Goal: Transaction & Acquisition: Purchase product/service

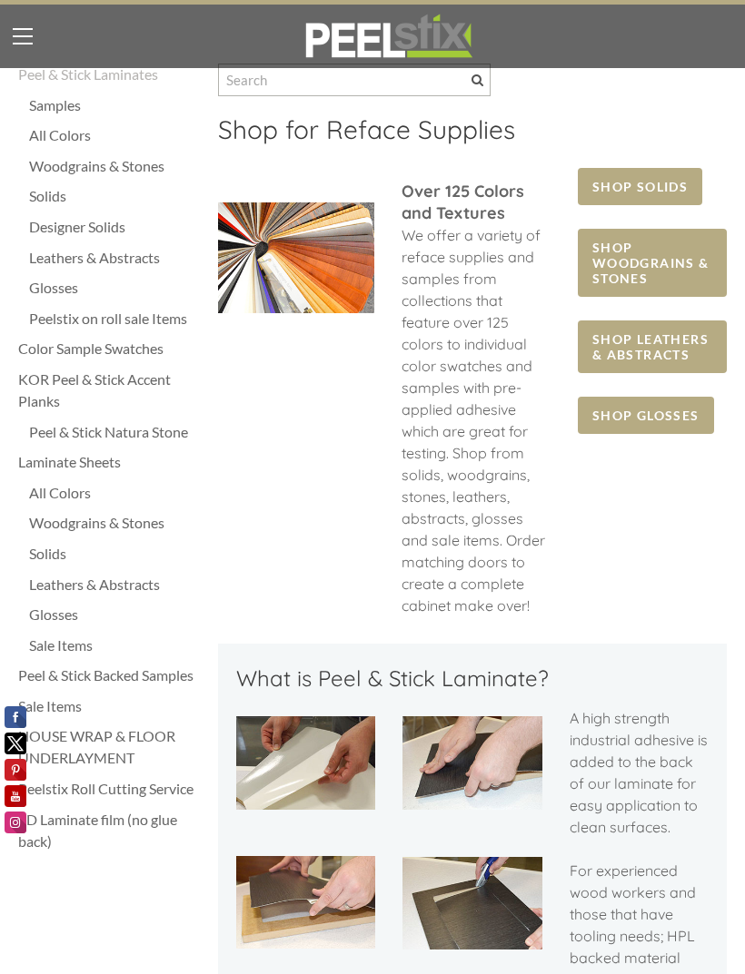
click at [53, 216] on div "Designer Solids" at bounding box center [114, 227] width 171 height 22
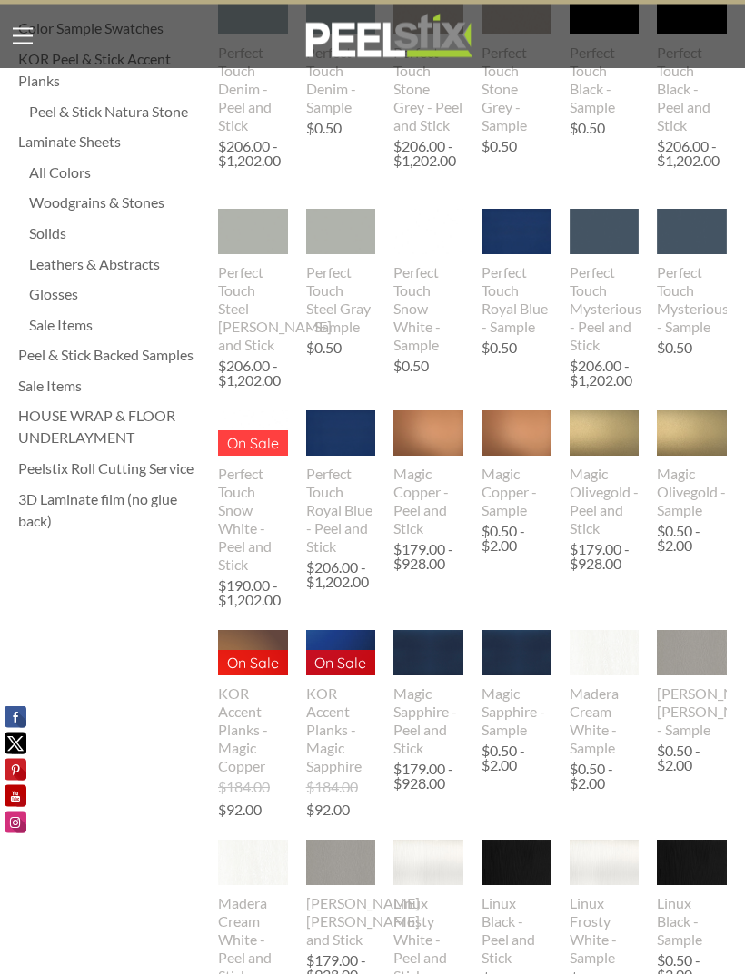
scroll to position [321, 0]
click at [444, 704] on div "Magic Sapphire - Peel and Stick" at bounding box center [428, 721] width 70 height 73
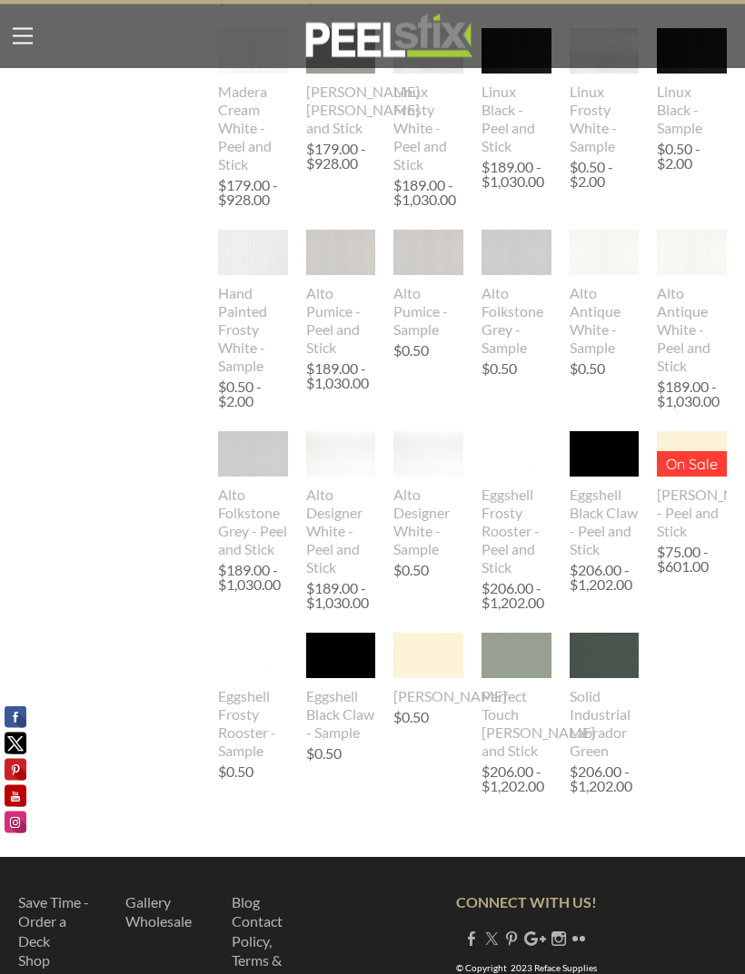
scroll to position [1152, 0]
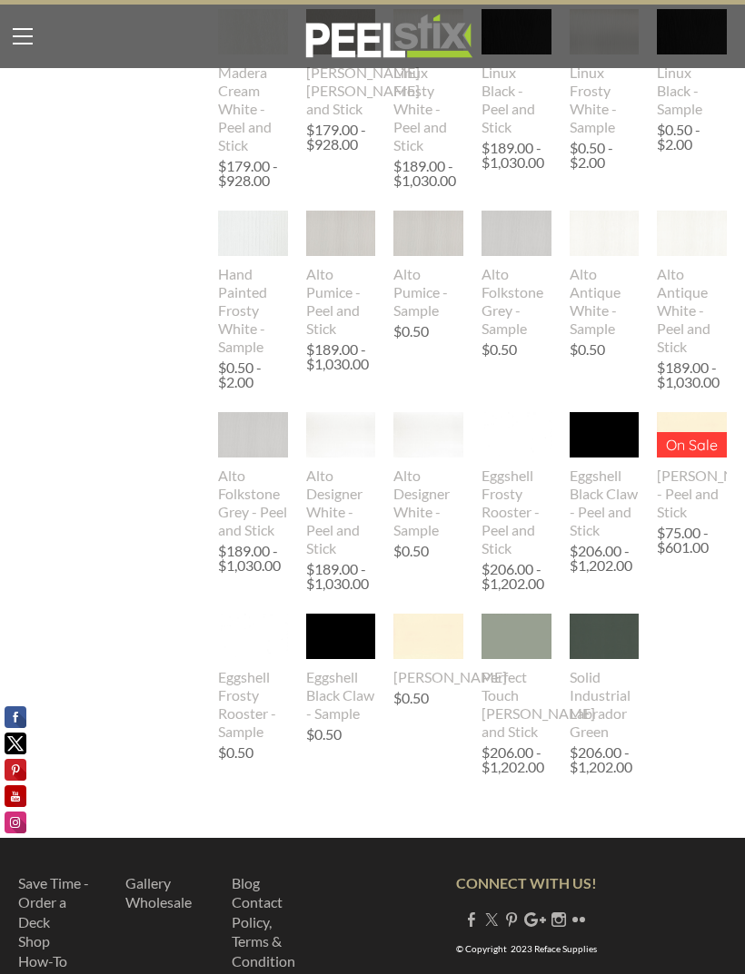
click at [542, 645] on img at bounding box center [516, 637] width 106 height 46
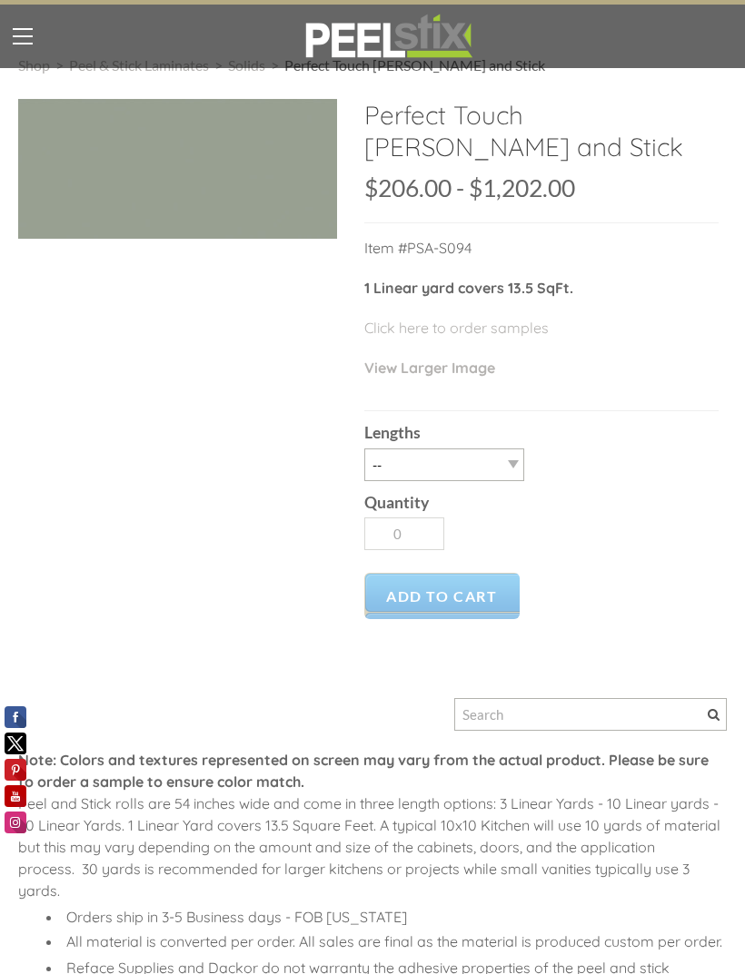
click at [530, 454] on div "Lengths -- 3LY 10LY 15LY 30LY" at bounding box center [541, 445] width 354 height 69
click at [523, 457] on select "-- 3LY 10LY 15LY 30LY" at bounding box center [444, 465] width 160 height 33
click at [554, 427] on label "Lengths" at bounding box center [541, 433] width 354 height 16
click at [524, 449] on select "-- 3LY 10LY 15LY 30LY" at bounding box center [444, 465] width 160 height 33
click at [514, 462] on select "-- 3LY 10LY 15LY 30LY" at bounding box center [444, 465] width 160 height 33
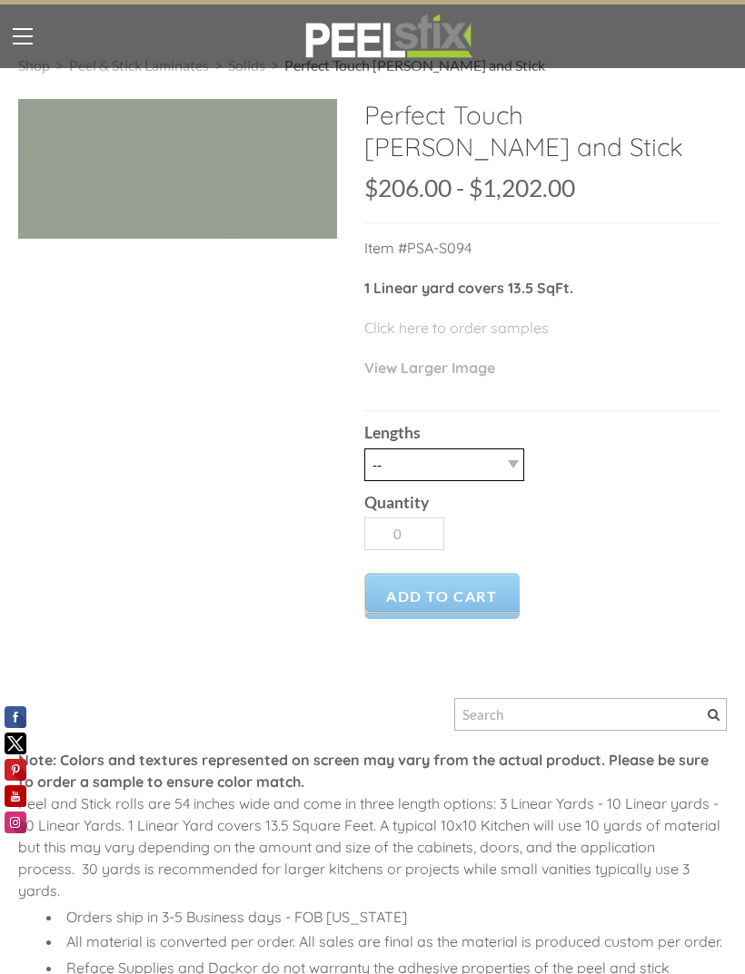
select select "3LY"
type input "1"
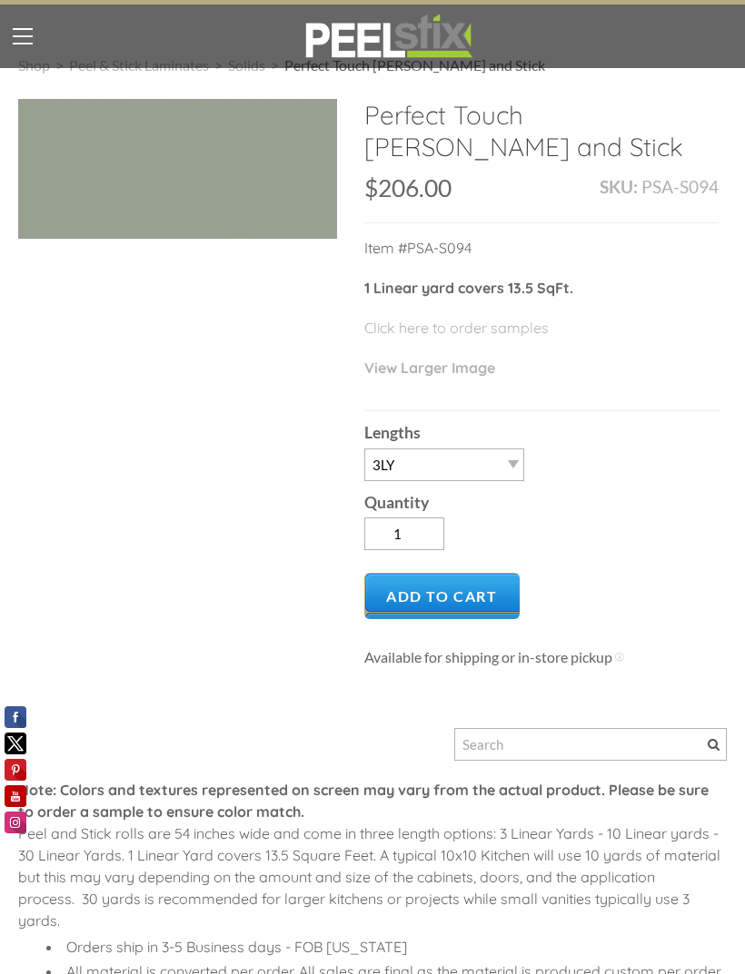
click at [485, 600] on span "Add to Cart" at bounding box center [441, 596] width 155 height 46
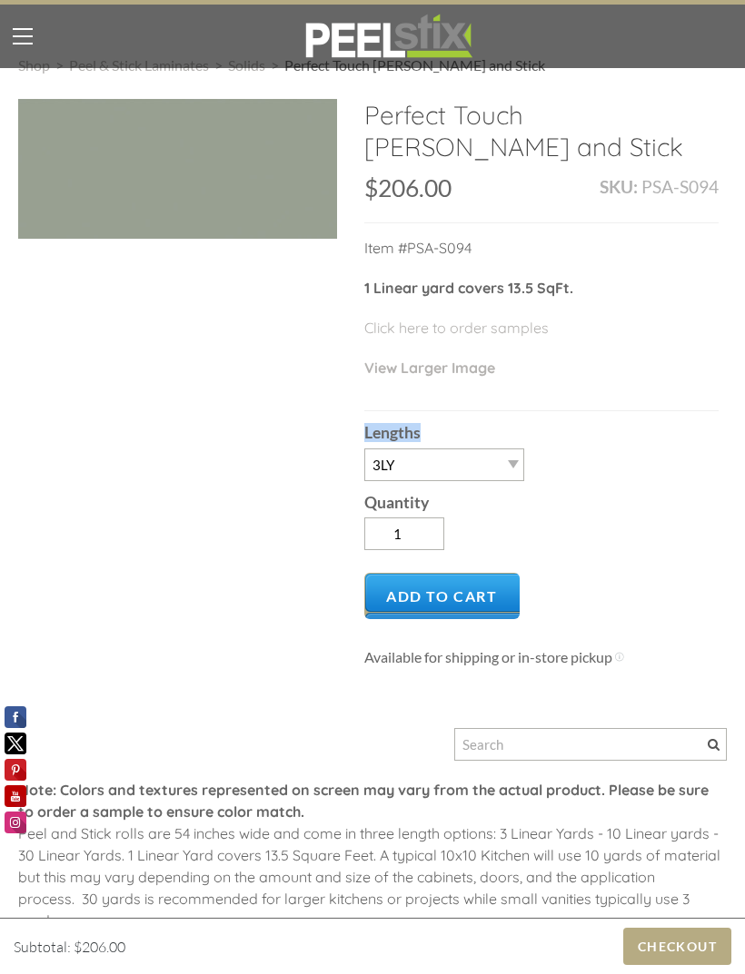
click at [653, 479] on div "Lengths -- 3LY 10LY 15LY 30LY" at bounding box center [541, 445] width 354 height 69
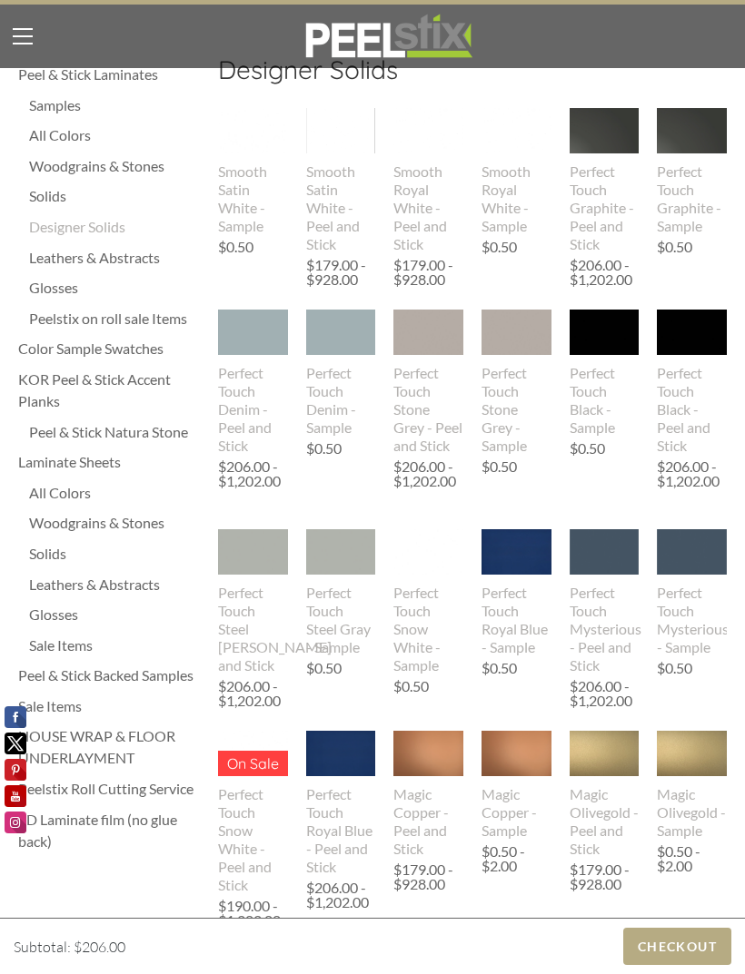
click at [74, 313] on div "Peelstix on roll sale Items" at bounding box center [114, 319] width 171 height 22
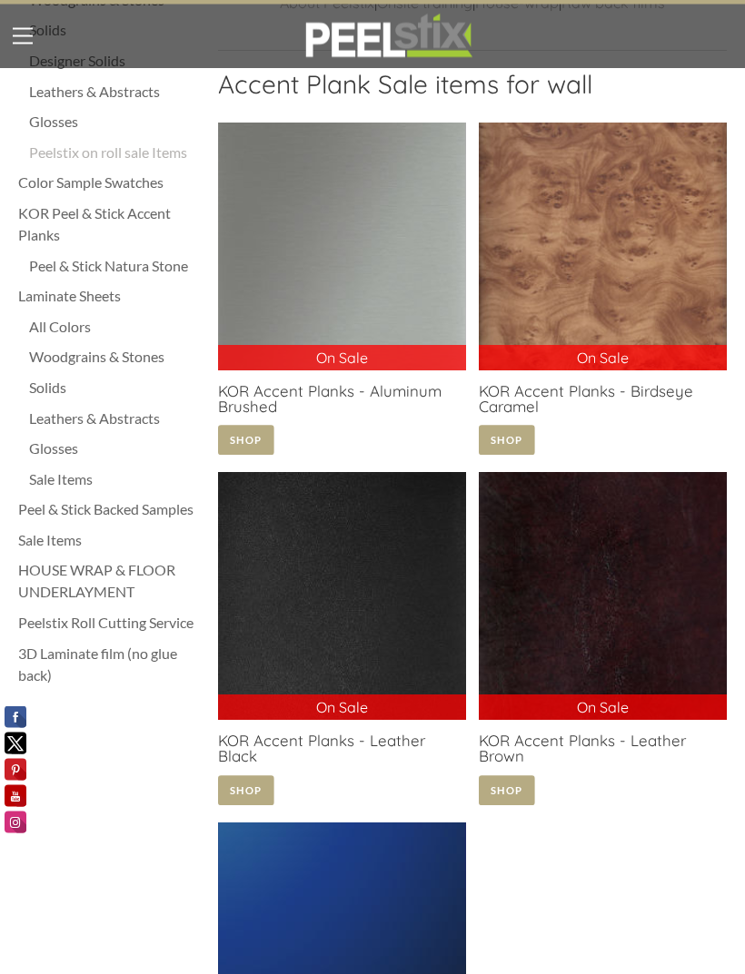
scroll to position [163, 0]
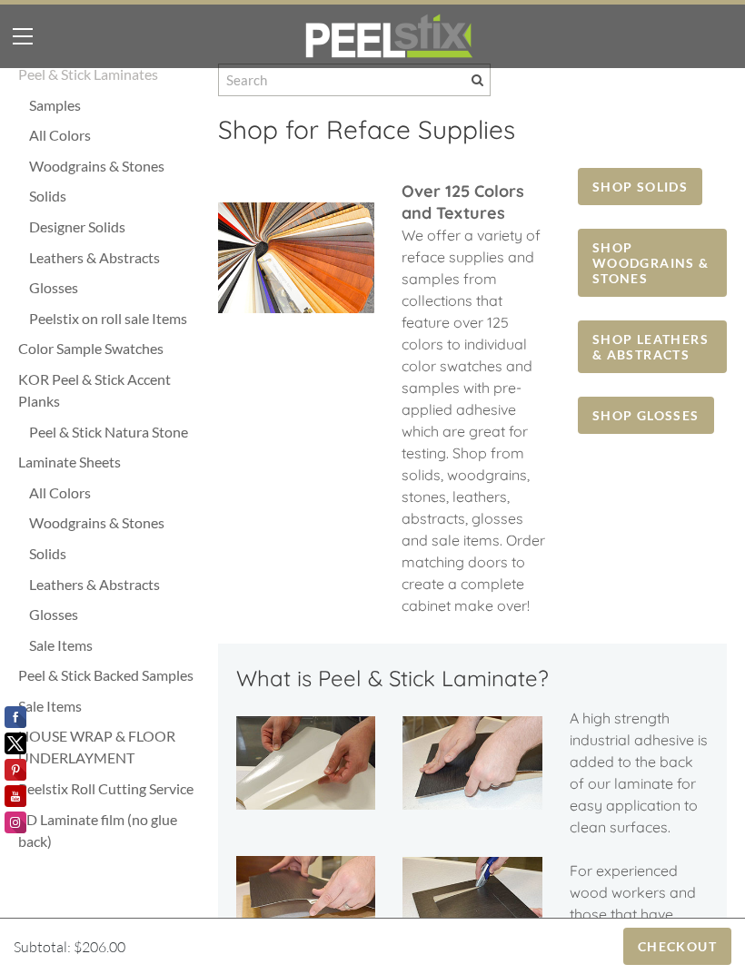
click at [31, 193] on div "Solids" at bounding box center [114, 196] width 171 height 22
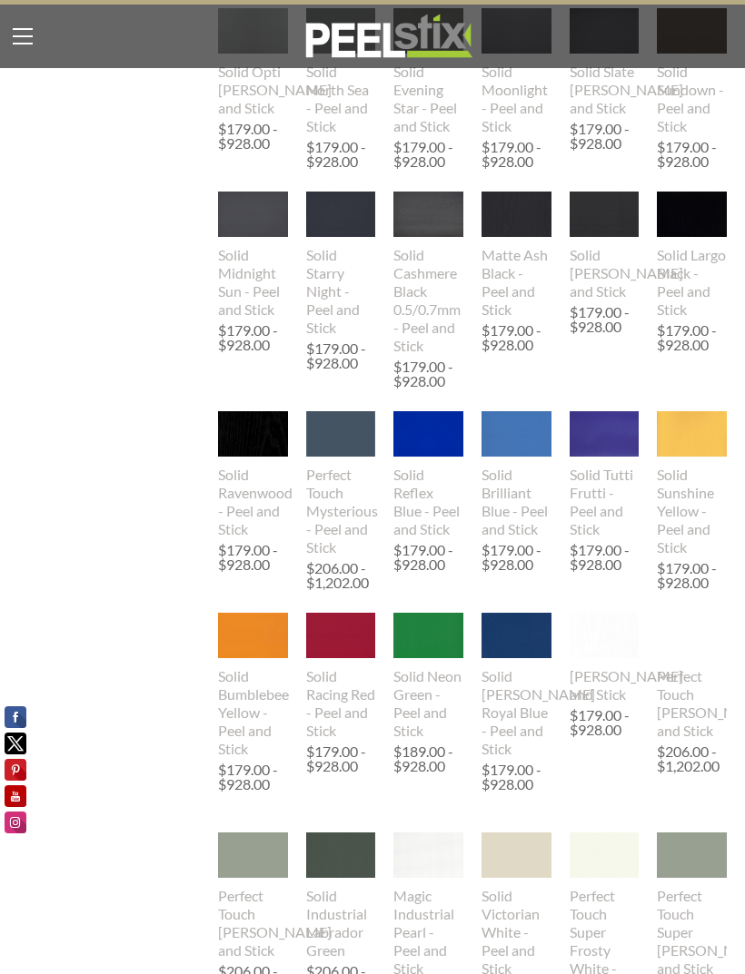
scroll to position [1011, 0]
